Goal: Task Accomplishment & Management: Manage account settings

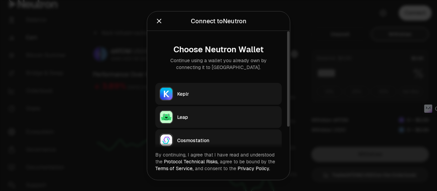
click at [225, 89] on button "Keplr" at bounding box center [218, 94] width 126 height 22
type input "***"
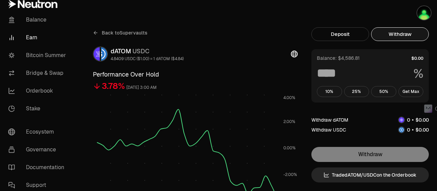
click at [390, 32] on button "Withdraw" at bounding box center [400, 34] width 58 height 14
click at [405, 91] on button "Get Max" at bounding box center [410, 91] width 25 height 11
type input "***"
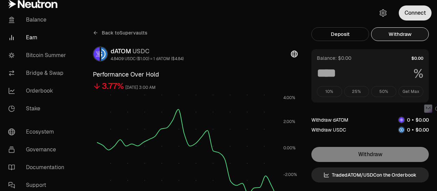
click at [420, 16] on button "Connect" at bounding box center [415, 12] width 33 height 15
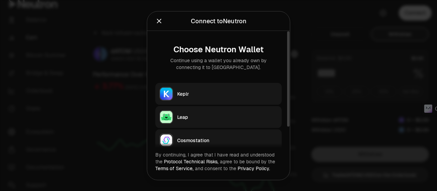
click at [216, 97] on button "Keplr" at bounding box center [218, 94] width 126 height 22
type input "***"
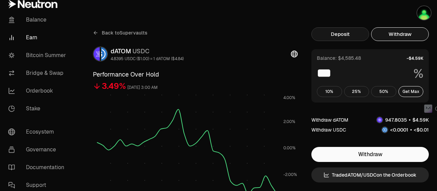
click at [344, 31] on button "Deposit" at bounding box center [340, 34] width 58 height 14
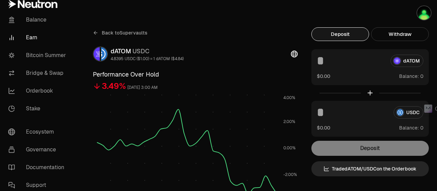
scroll to position [102, 0]
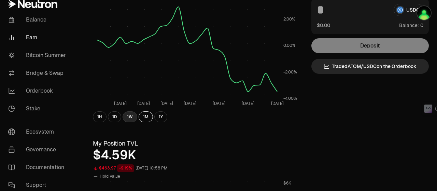
click at [130, 115] on button "1W" at bounding box center [130, 116] width 15 height 11
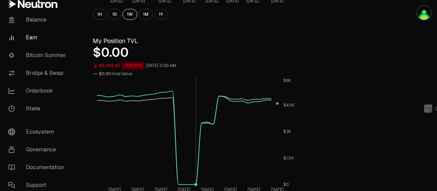
scroll to position [307, 0]
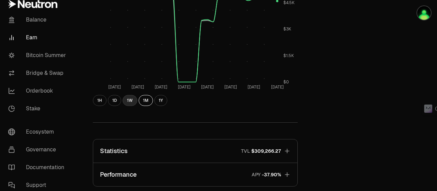
click at [132, 101] on button "1W" at bounding box center [130, 100] width 15 height 11
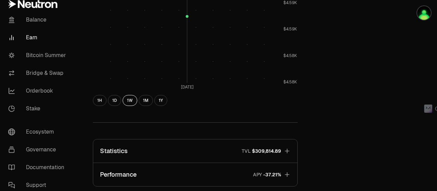
scroll to position [410, 0]
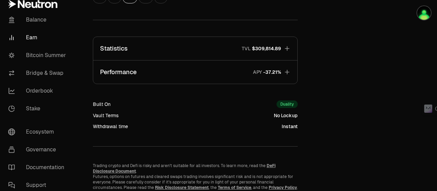
click at [288, 72] on icon "button" at bounding box center [287, 72] width 7 height 7
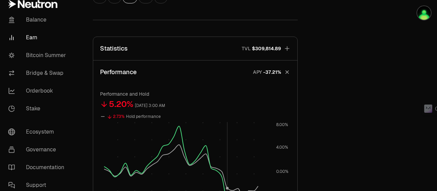
scroll to position [512, 0]
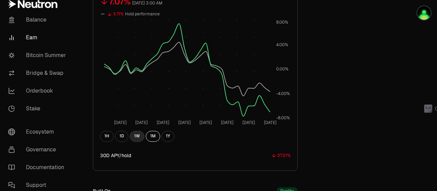
click at [133, 136] on button "1W" at bounding box center [137, 136] width 15 height 11
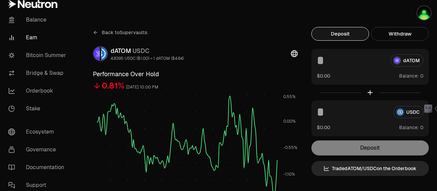
scroll to position [0, 0]
click at [385, 38] on button "Withdraw" at bounding box center [400, 34] width 58 height 14
